Goal: Information Seeking & Learning: Learn about a topic

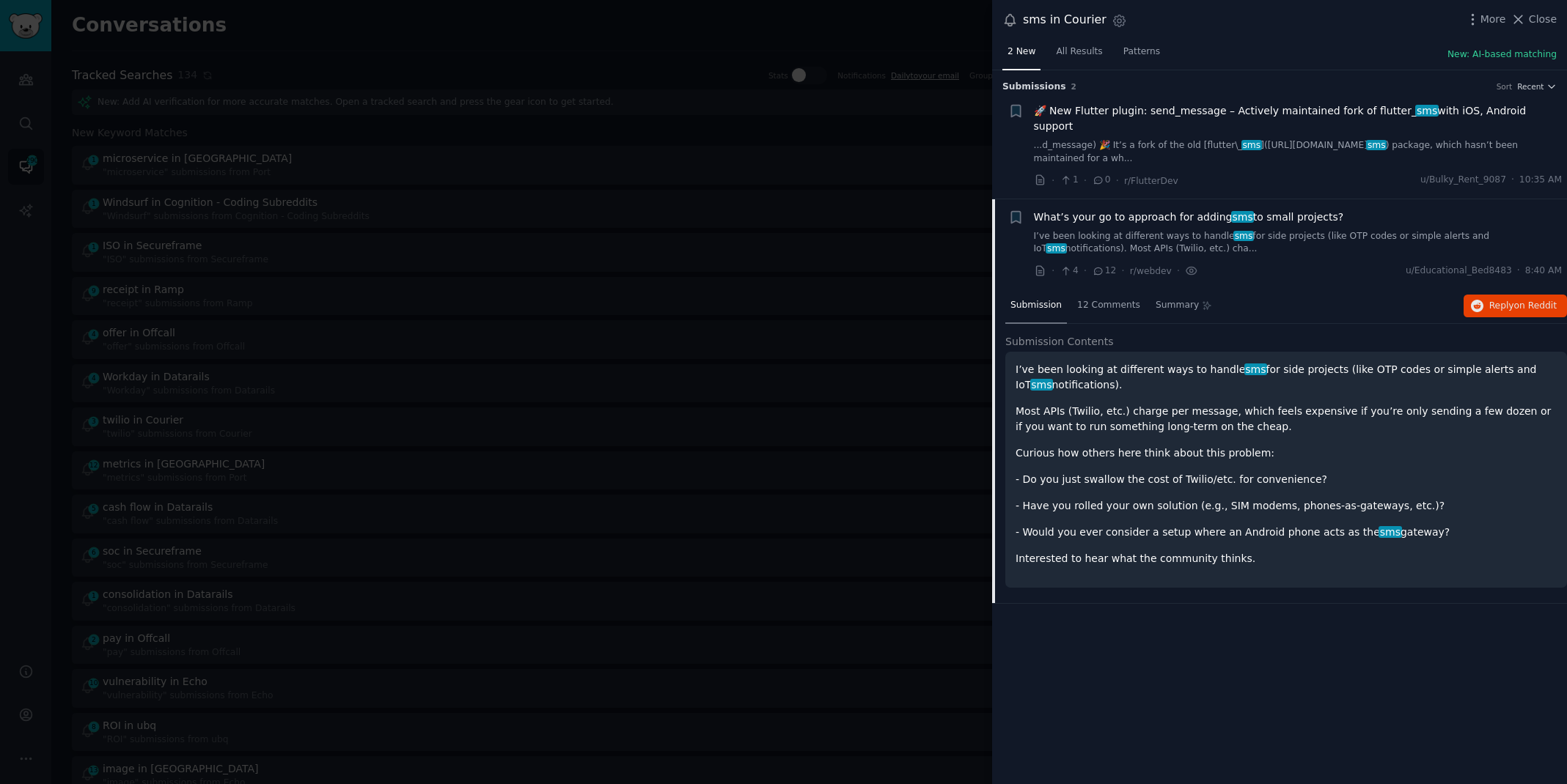
click at [452, 34] on div at bounding box center [784, 392] width 1567 height 784
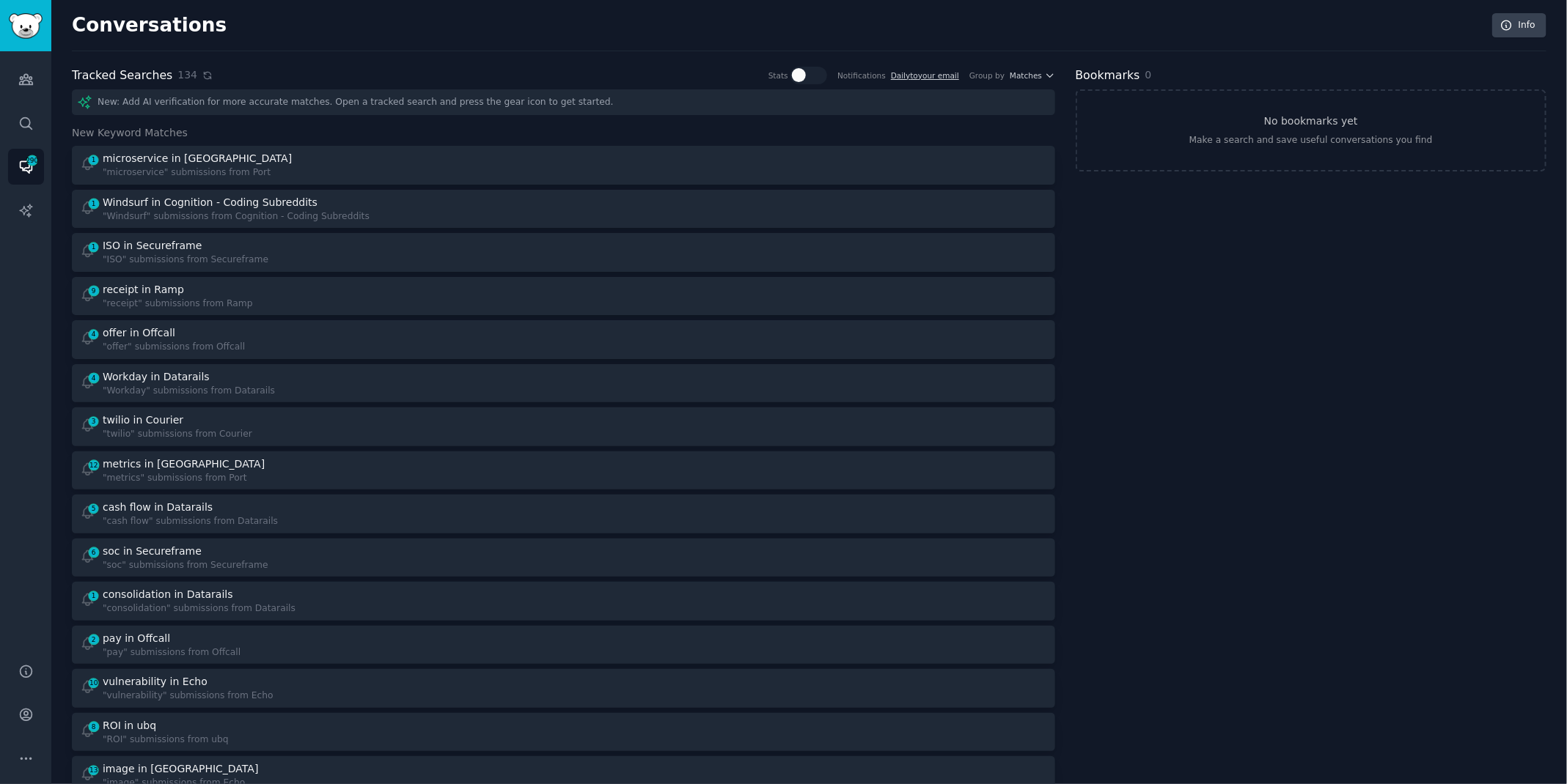
click at [203, 76] on icon at bounding box center [207, 75] width 7 height 7
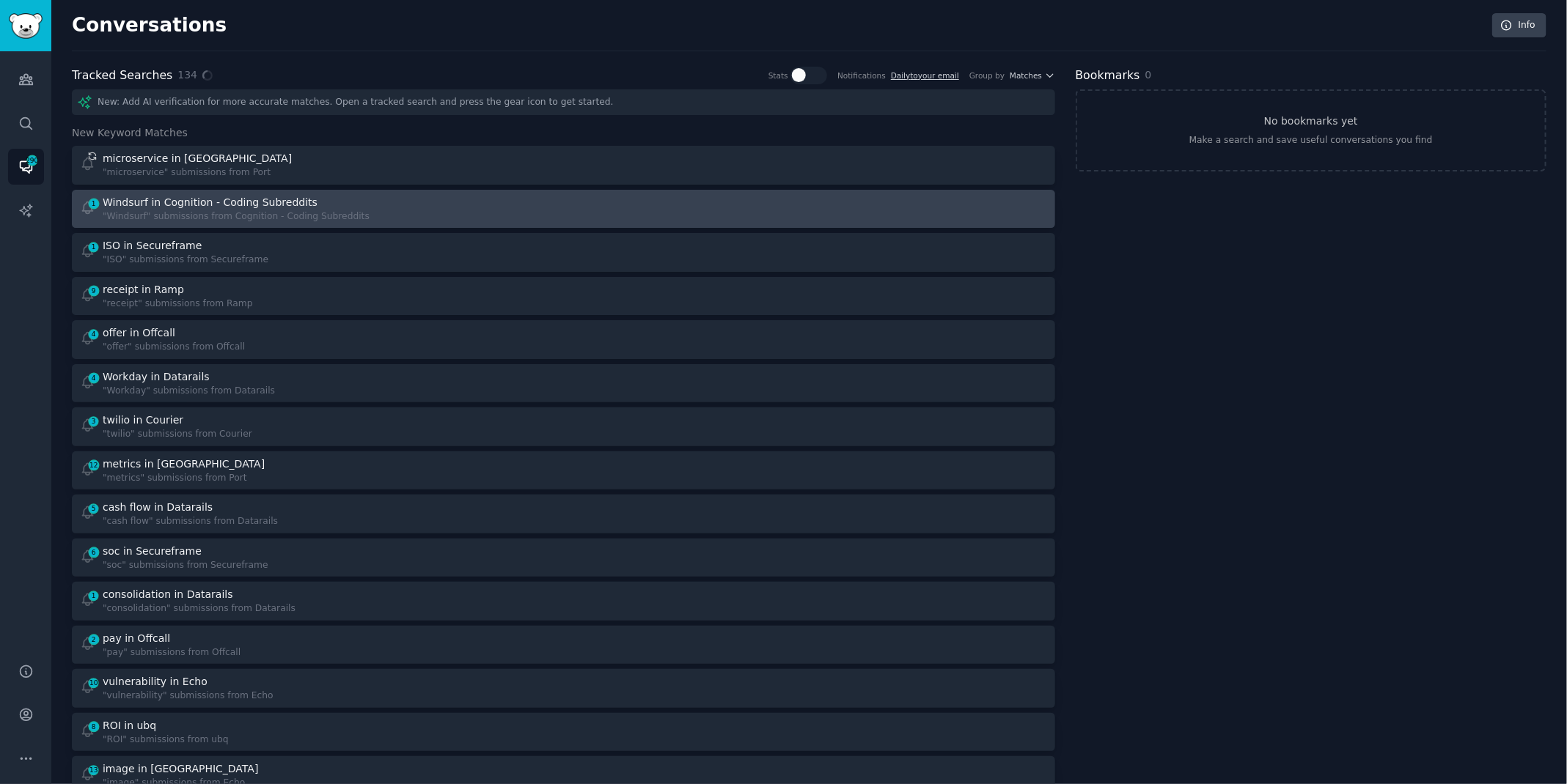
click at [258, 203] on div "Windsurf in Cognition - Coding Subreddits" at bounding box center [210, 203] width 215 height 15
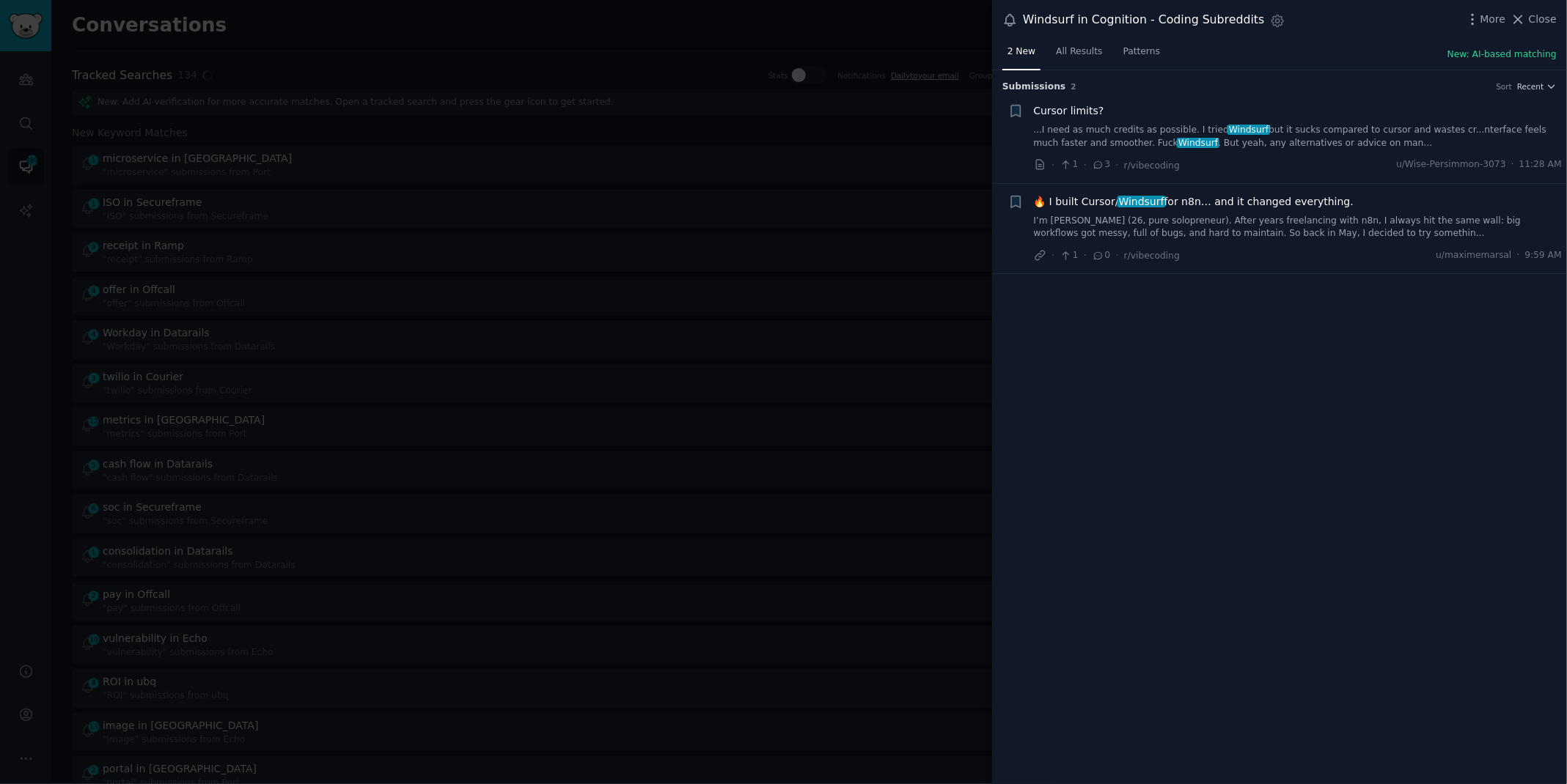
click at [1343, 139] on link "...I need as much credits as possible. I tried Windsurf but it sucks compared t…" at bounding box center [1298, 137] width 529 height 26
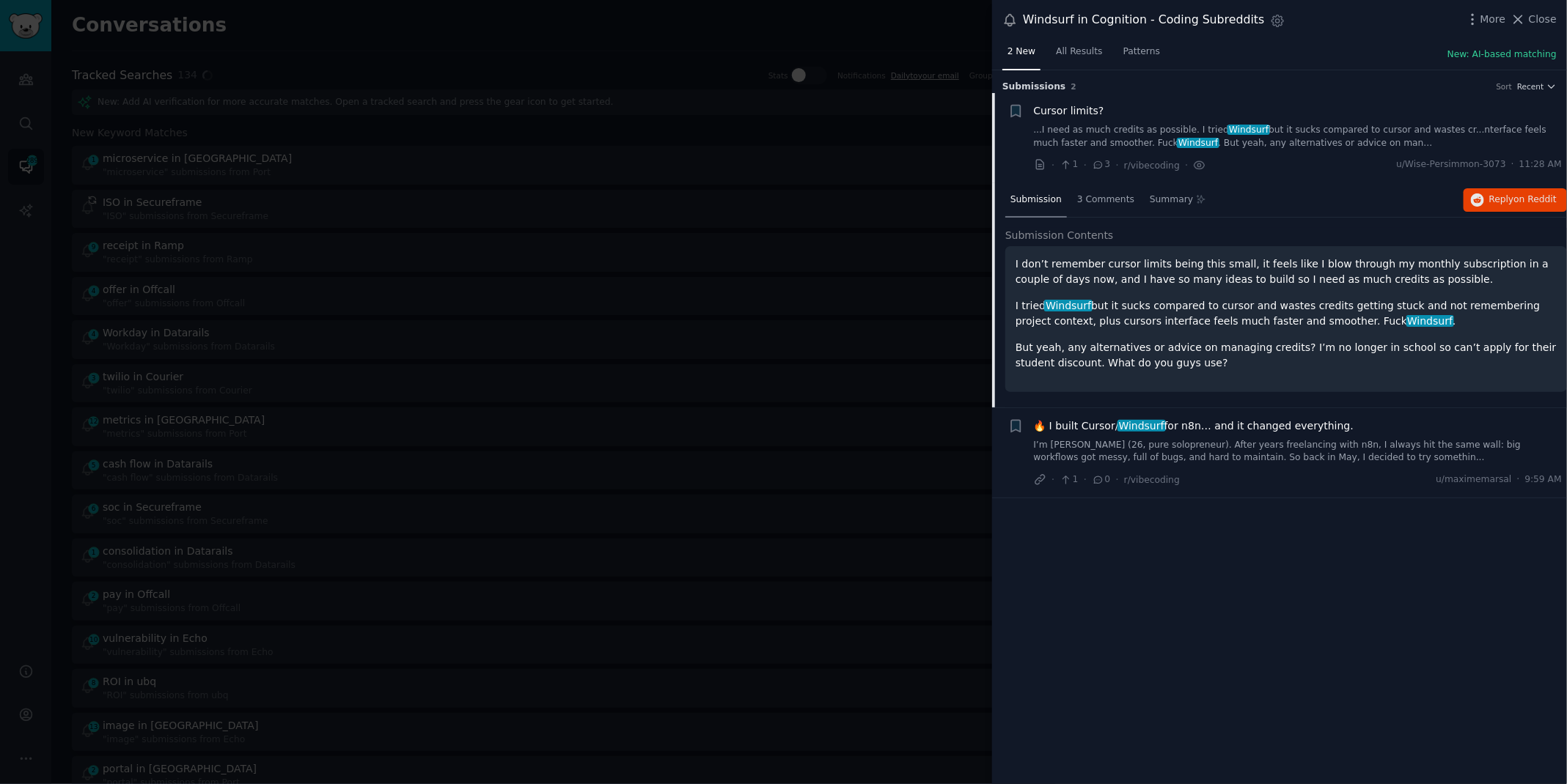
click at [718, 38] on div at bounding box center [784, 392] width 1567 height 784
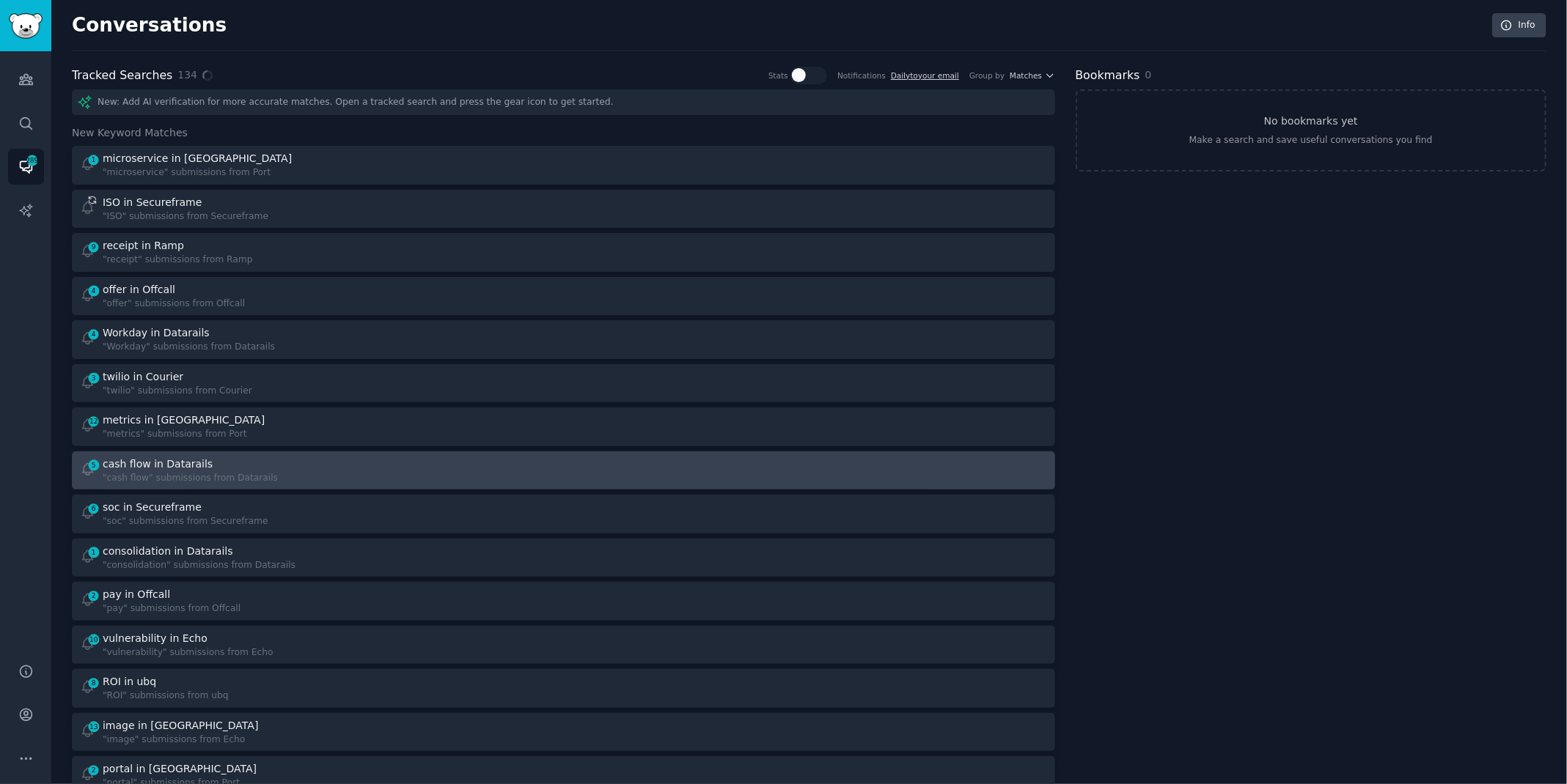
click at [295, 461] on div "5 cash flow in Datarails "cash flow" submissions from Datarails" at bounding box center [316, 471] width 473 height 29
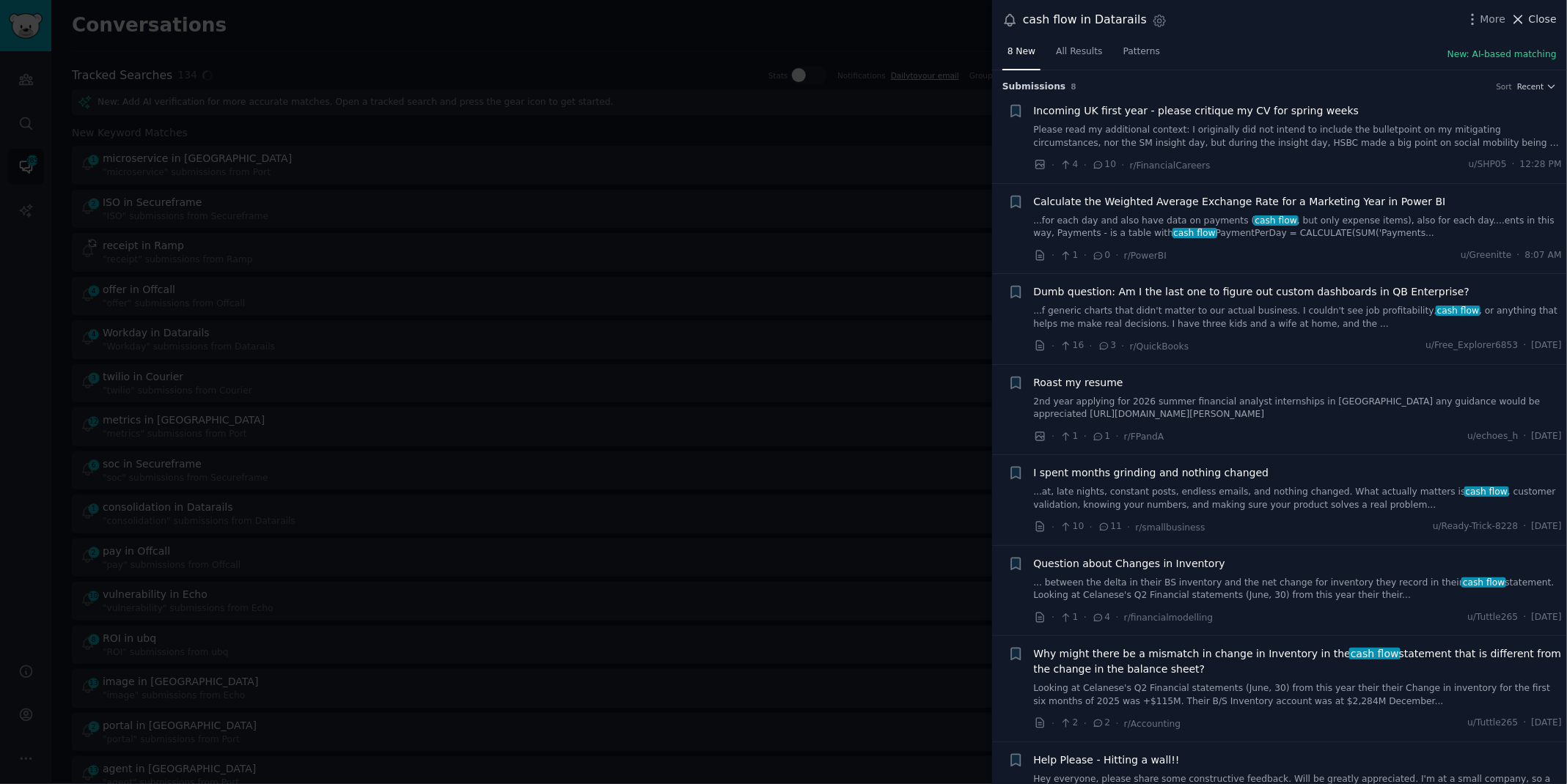
click at [1526, 18] on icon at bounding box center [1518, 19] width 15 height 15
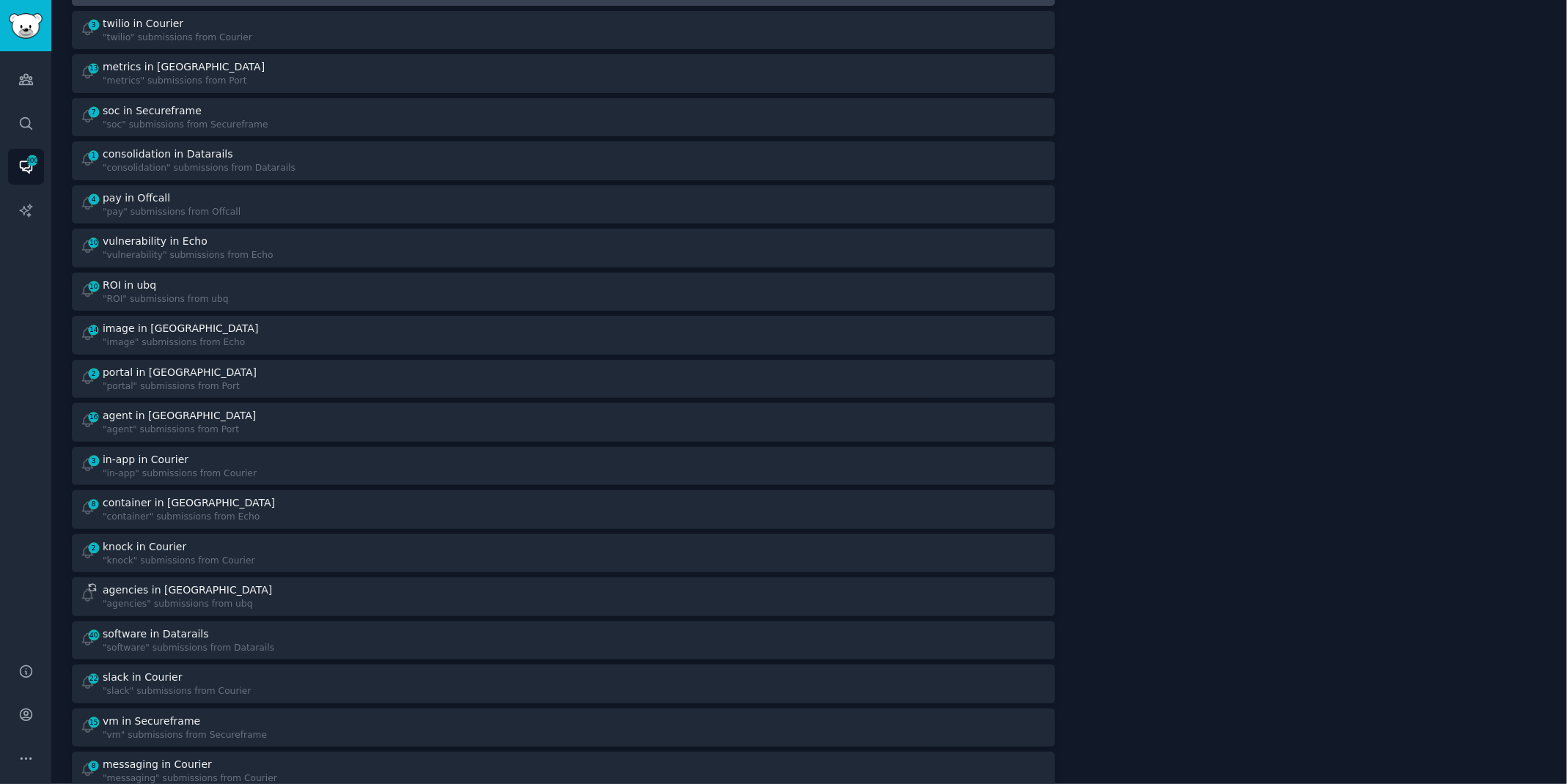
scroll to position [405, 0]
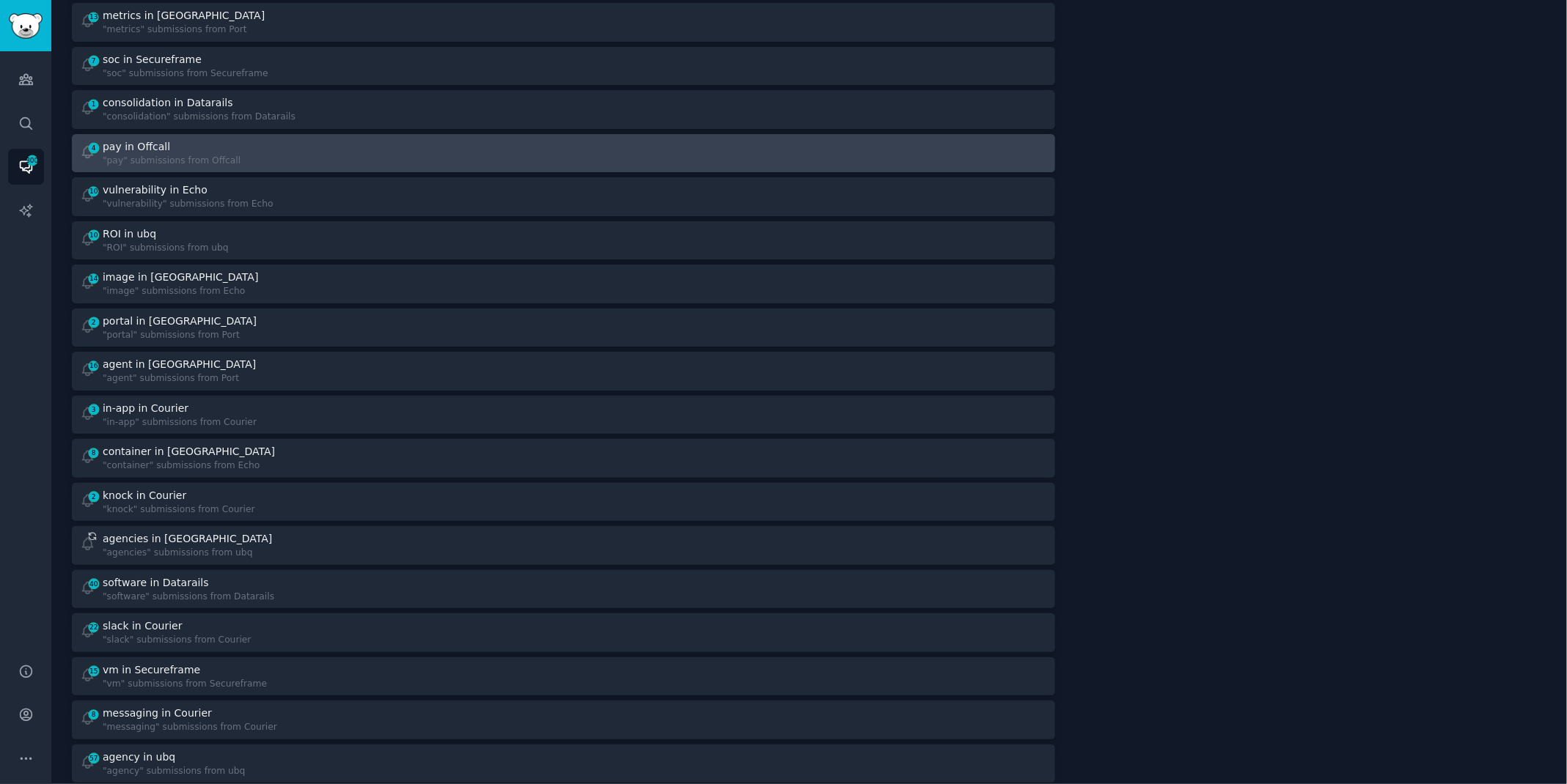
click at [242, 154] on div "4 pay in Offcall "pay" submissions from Offcall" at bounding box center [316, 154] width 473 height 29
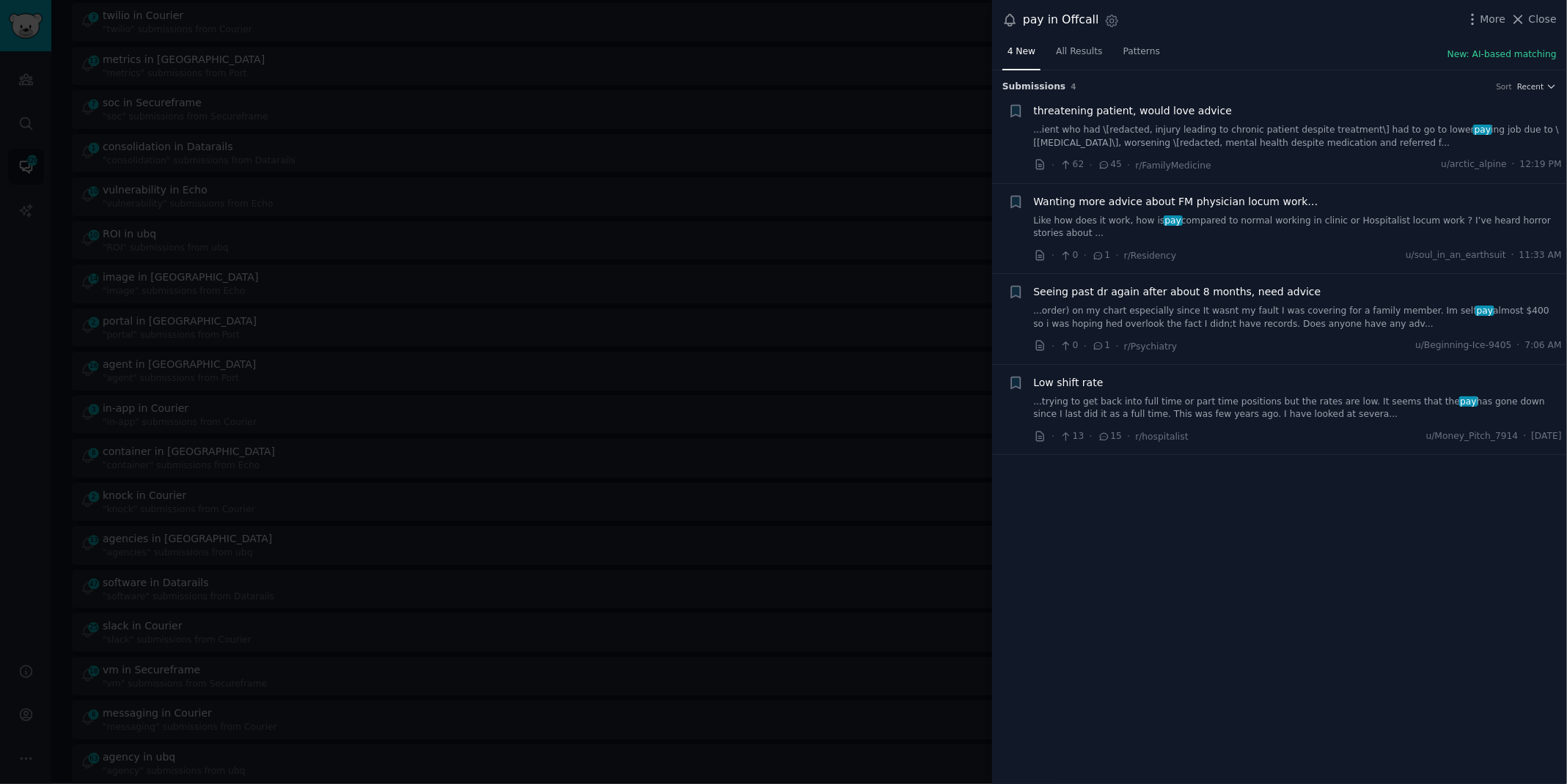
scroll to position [449, 0]
